Goal: Task Accomplishment & Management: Manage account settings

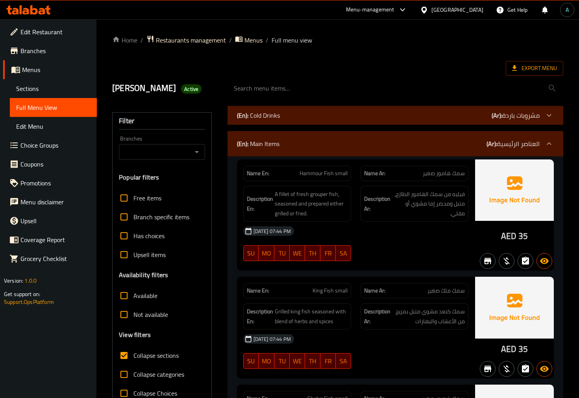
scroll to position [393, 0]
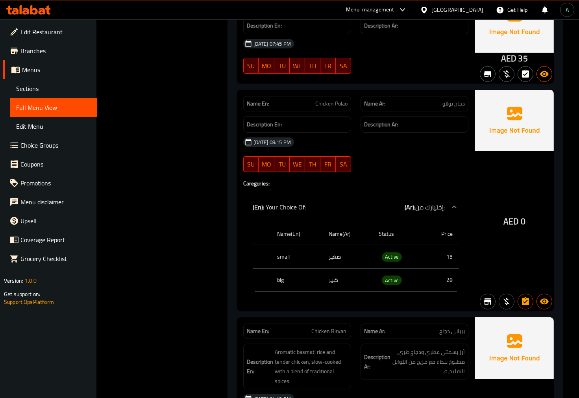
click at [38, 13] on icon at bounding box center [28, 9] width 44 height 9
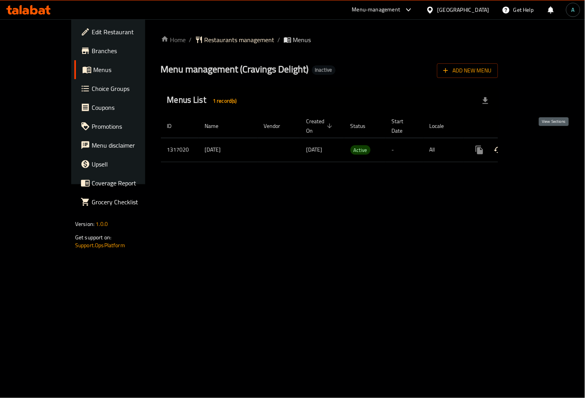
click at [541, 145] on icon "enhanced table" at bounding box center [536, 149] width 9 height 9
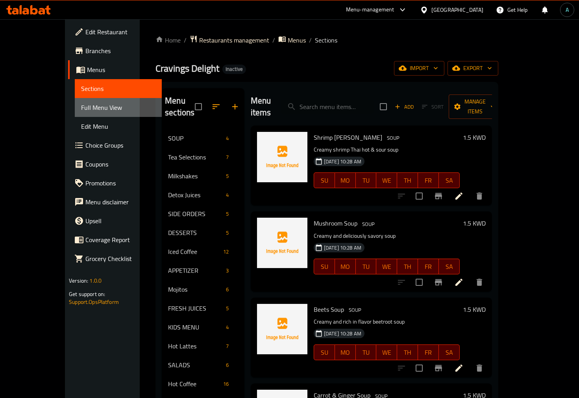
click at [81, 105] on span "Full Menu View" at bounding box center [118, 107] width 74 height 9
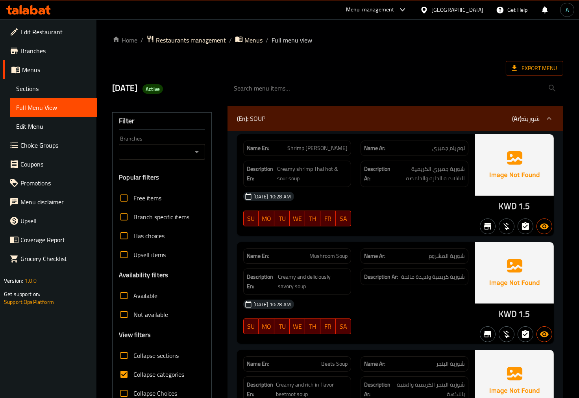
click at [146, 373] on span "Collapse categories" at bounding box center [158, 373] width 51 height 9
click at [133, 373] on input "Collapse categories" at bounding box center [124, 374] width 19 height 19
checkbox input "false"
drag, startPoint x: 495, startPoint y: 207, endPoint x: 514, endPoint y: 207, distance: 19.3
click at [514, 207] on div "KWD 1.5" at bounding box center [514, 185] width 79 height 102
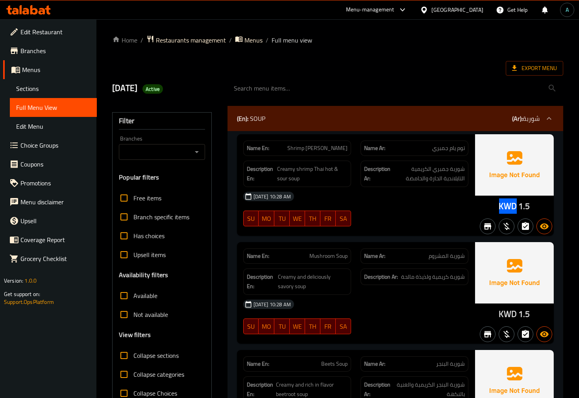
copy span "KWD"
click at [163, 89] on span "Active" at bounding box center [152, 88] width 20 height 7
copy span "Active"
click at [532, 66] on span "Export Menu" at bounding box center [534, 68] width 45 height 10
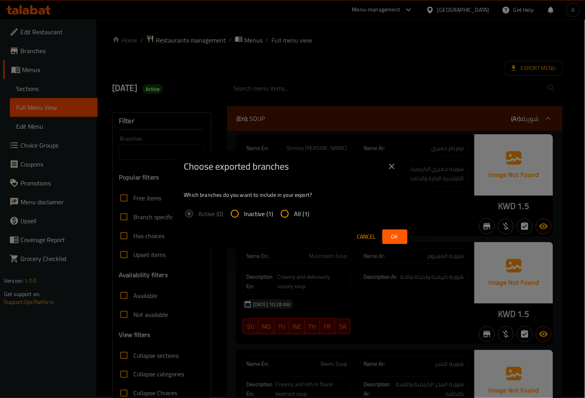
click at [309, 214] on div "Active (0) Inactive (1) All (1)" at bounding box center [250, 213] width 132 height 19
click at [290, 215] on input "All (1)" at bounding box center [284, 213] width 19 height 19
radio input "true"
click at [406, 233] on button "Ok" at bounding box center [394, 236] width 25 height 15
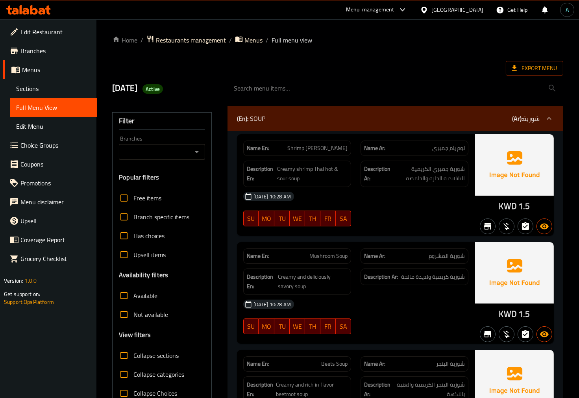
click at [327, 193] on div "[DATE] 10:28 AM" at bounding box center [355, 196] width 235 height 19
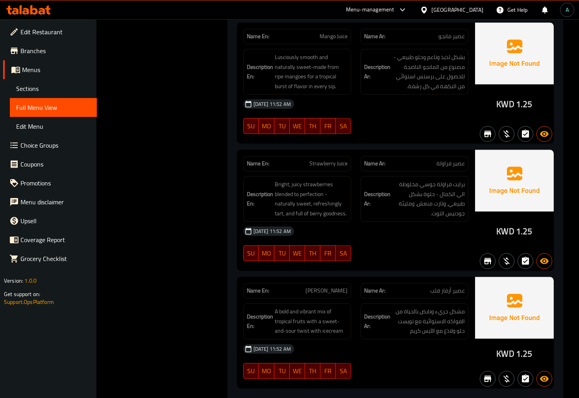
scroll to position [8963, 0]
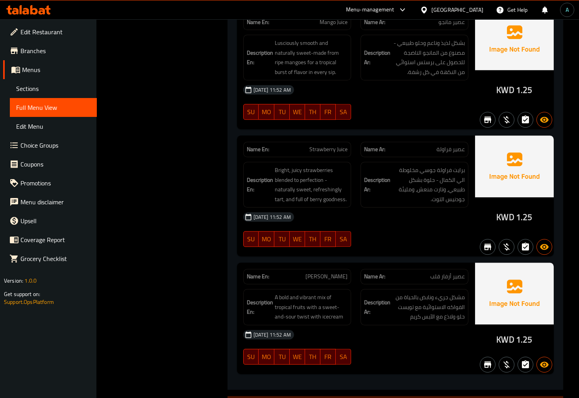
click at [321, 272] on span "[PERSON_NAME]" at bounding box center [326, 276] width 42 height 8
copy span "[PERSON_NAME]"
click at [321, 272] on span "[PERSON_NAME]" at bounding box center [326, 276] width 42 height 8
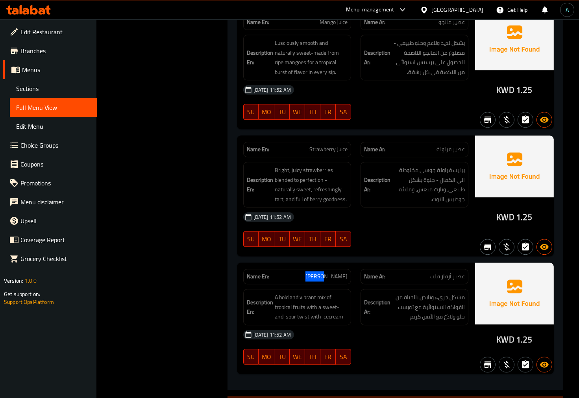
click at [321, 272] on span "[PERSON_NAME]" at bounding box center [326, 276] width 42 height 8
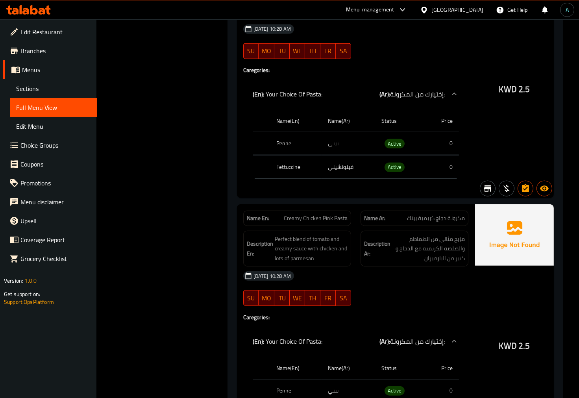
scroll to position [17110, 0]
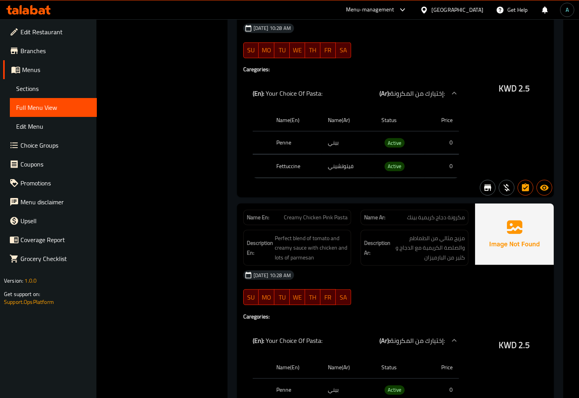
click at [394, 266] on div "[DATE] 10:28 AM SU MO TU WE TH FR SA" at bounding box center [355, 288] width 235 height 44
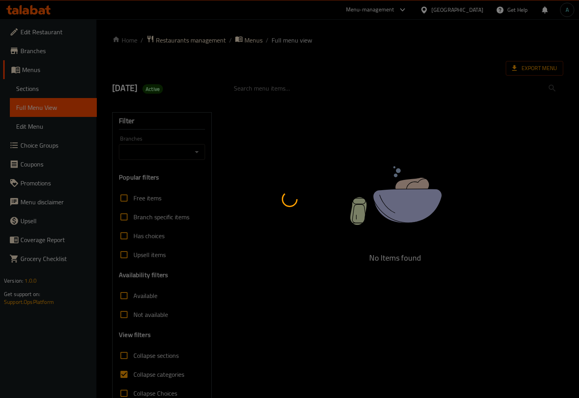
click at [60, 89] on div at bounding box center [289, 199] width 579 height 398
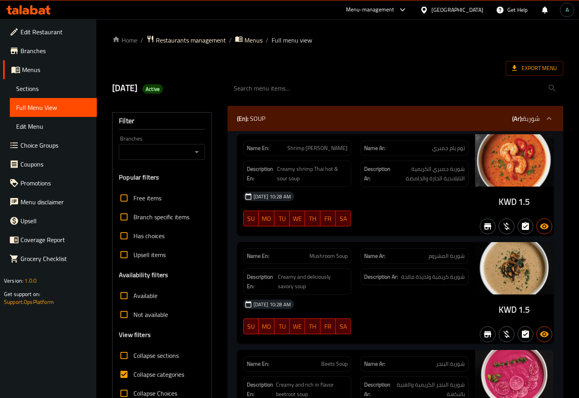
click at [60, 89] on span "Sections" at bounding box center [53, 88] width 74 height 9
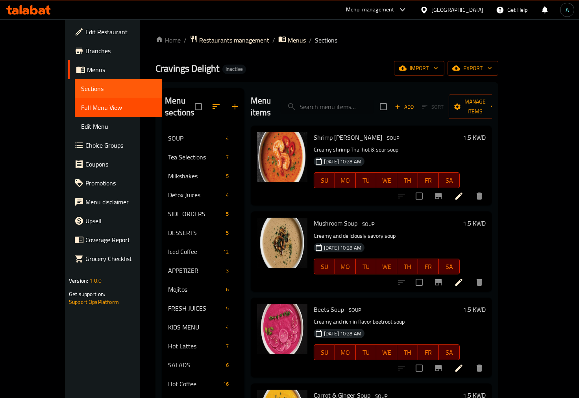
click at [362, 100] on input "search" at bounding box center [327, 107] width 93 height 14
paste input "[PERSON_NAME]"
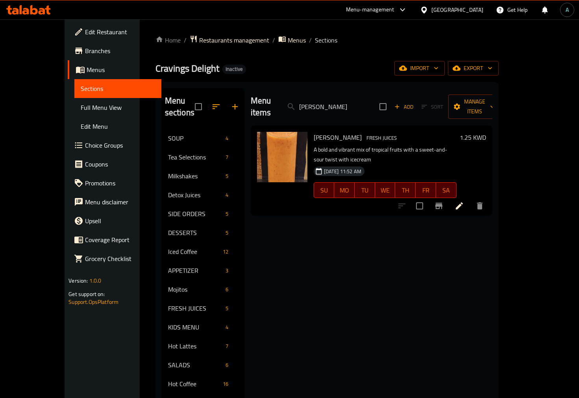
type input "[PERSON_NAME]"
click at [463, 202] on icon at bounding box center [459, 205] width 7 height 7
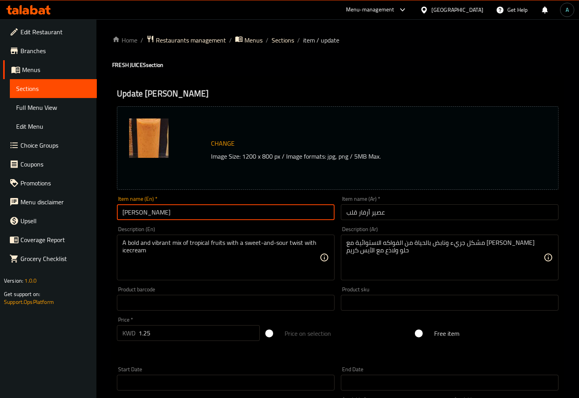
drag, startPoint x: 133, startPoint y: 214, endPoint x: 126, endPoint y: 214, distance: 6.7
click at [126, 214] on input "[PERSON_NAME]" at bounding box center [226, 212] width 218 height 16
type input "Awar Galb Juice"
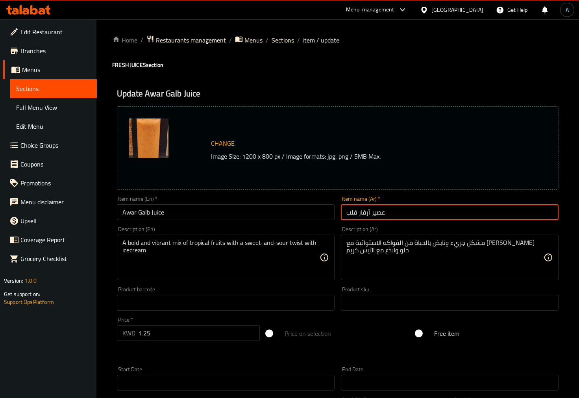
drag, startPoint x: 368, startPoint y: 216, endPoint x: 362, endPoint y: 216, distance: 5.1
click at [362, 216] on input "عصير أرفار قلب" at bounding box center [450, 212] width 218 height 16
click at [367, 214] on input "عصير أوار قلب" at bounding box center [450, 212] width 218 height 16
type input "عصير عوار قلب"
click at [281, 207] on input "Awar Galb Juice" at bounding box center [226, 212] width 218 height 16
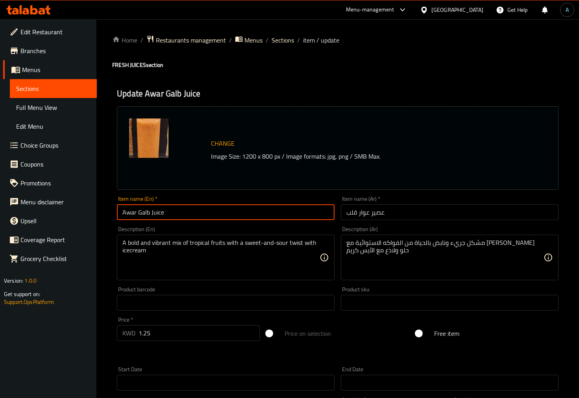
click at [257, 207] on input "Awar Galb Juice" at bounding box center [226, 212] width 218 height 16
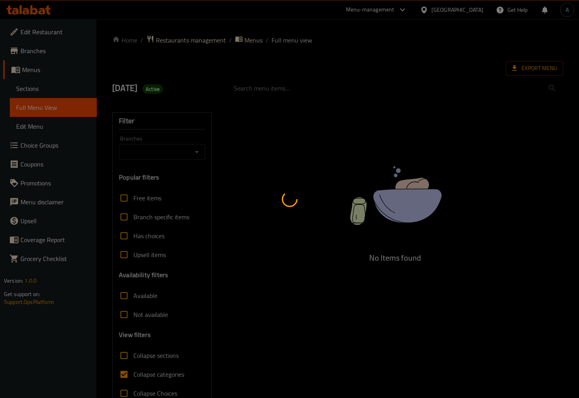
click at [150, 372] on div at bounding box center [289, 199] width 579 height 398
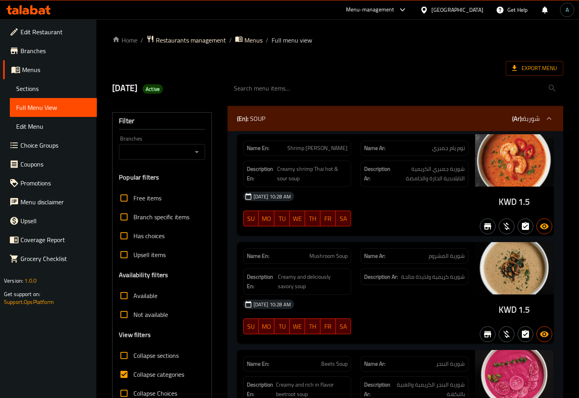
click at [165, 378] on span "Collapse categories" at bounding box center [158, 373] width 51 height 9
click at [133, 378] on input "Collapse categories" at bounding box center [124, 374] width 19 height 19
checkbox input "false"
click at [533, 70] on span "Export Menu" at bounding box center [534, 68] width 45 height 10
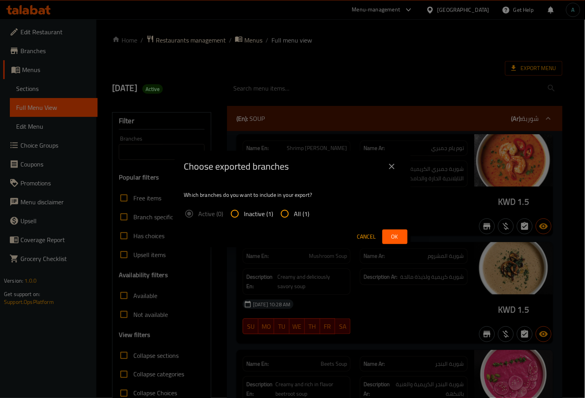
click at [300, 219] on label "All (1)" at bounding box center [292, 213] width 34 height 19
click at [294, 219] on input "All (1)" at bounding box center [284, 213] width 19 height 19
radio input "true"
click at [403, 237] on button "Ok" at bounding box center [394, 236] width 25 height 15
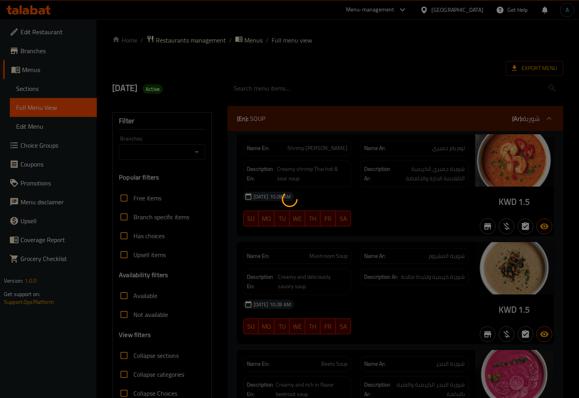
click at [217, 168] on div at bounding box center [289, 199] width 579 height 398
